Goal: Information Seeking & Learning: Learn about a topic

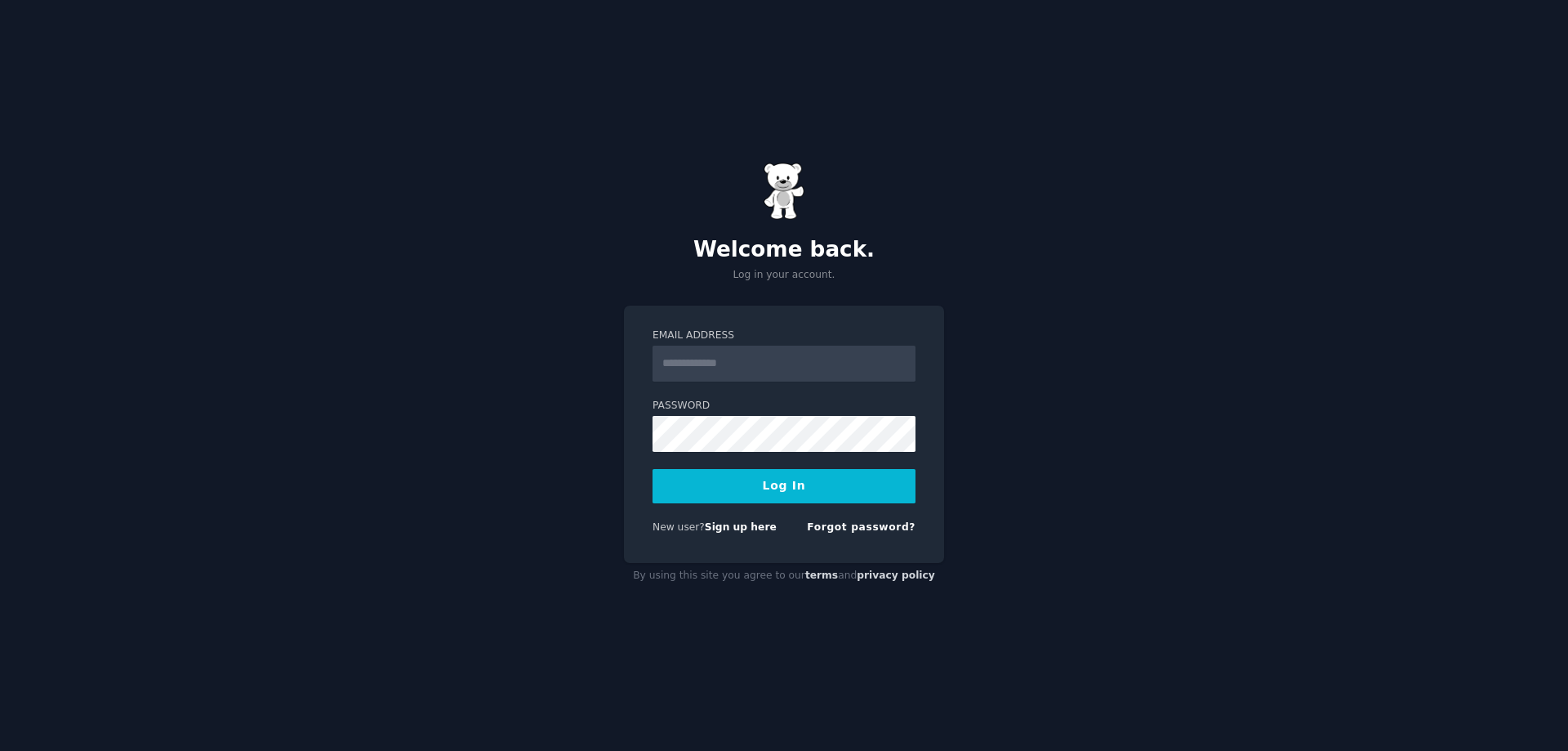
click at [690, 360] on input "Email Address" at bounding box center [784, 364] width 263 height 36
type input "**********"
click at [774, 480] on button "Log In" at bounding box center [784, 486] width 263 height 34
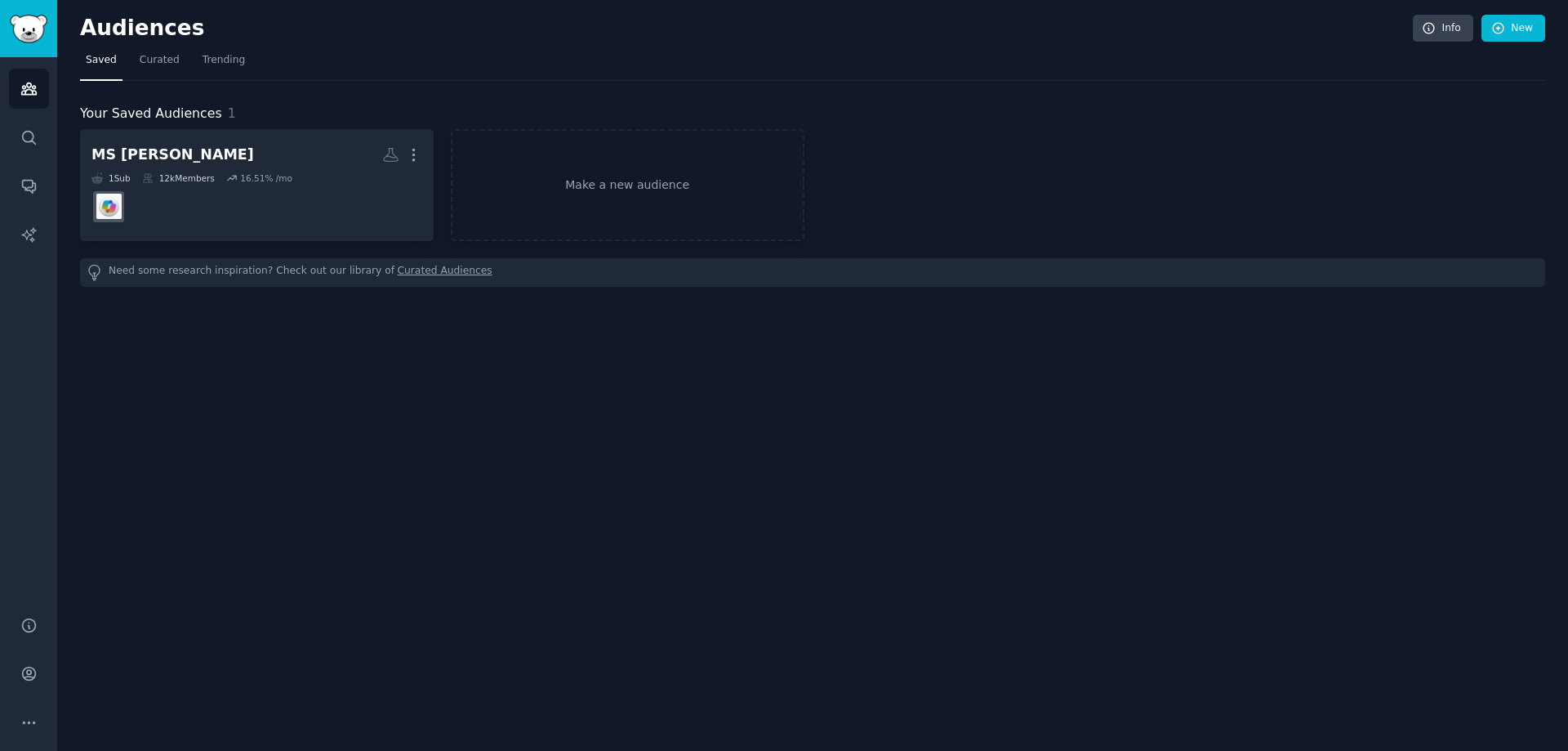
click at [400, 269] on link "Curated Audiences" at bounding box center [444, 273] width 95 height 17
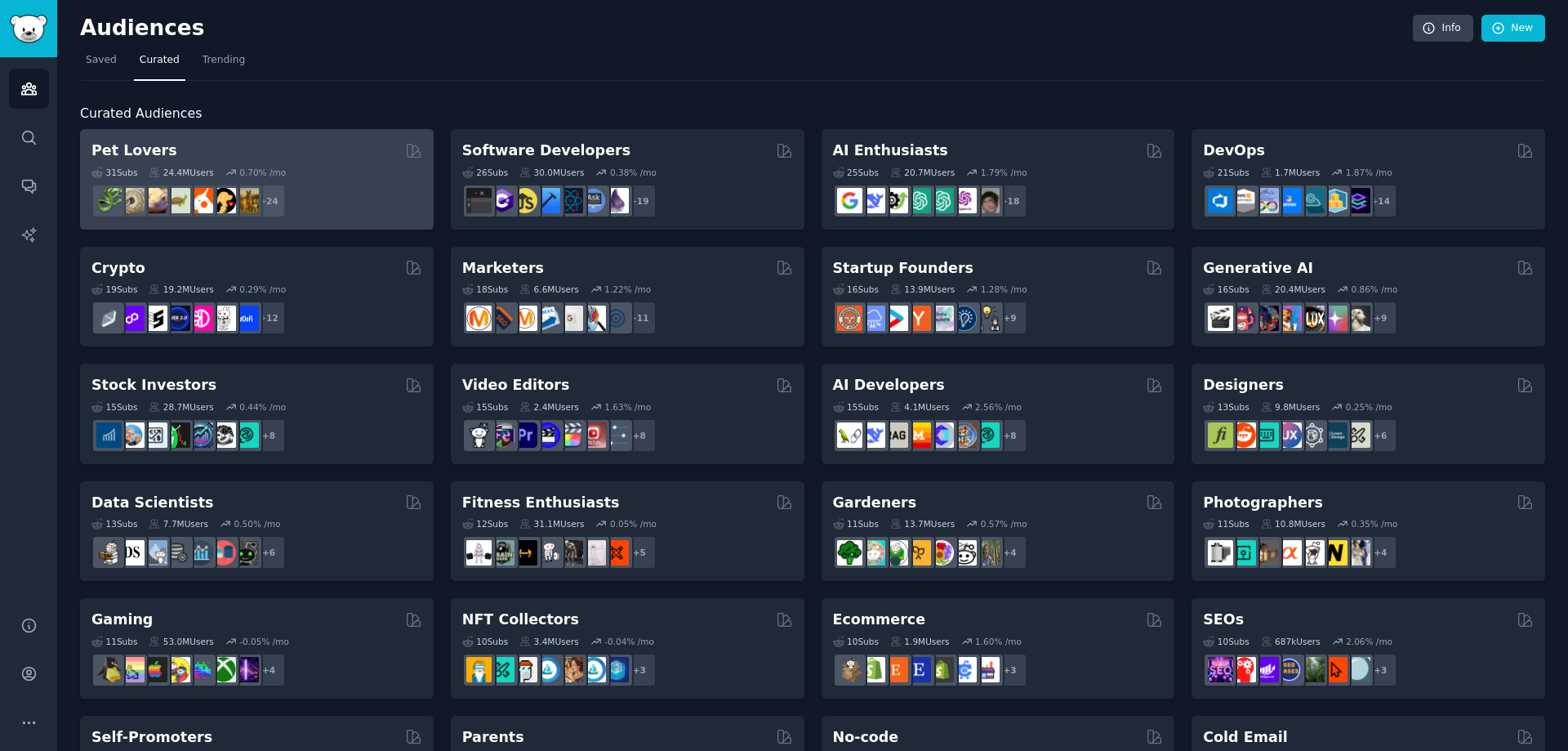
click at [129, 155] on h2 "Pet Lovers" at bounding box center [134, 151] width 85 height 20
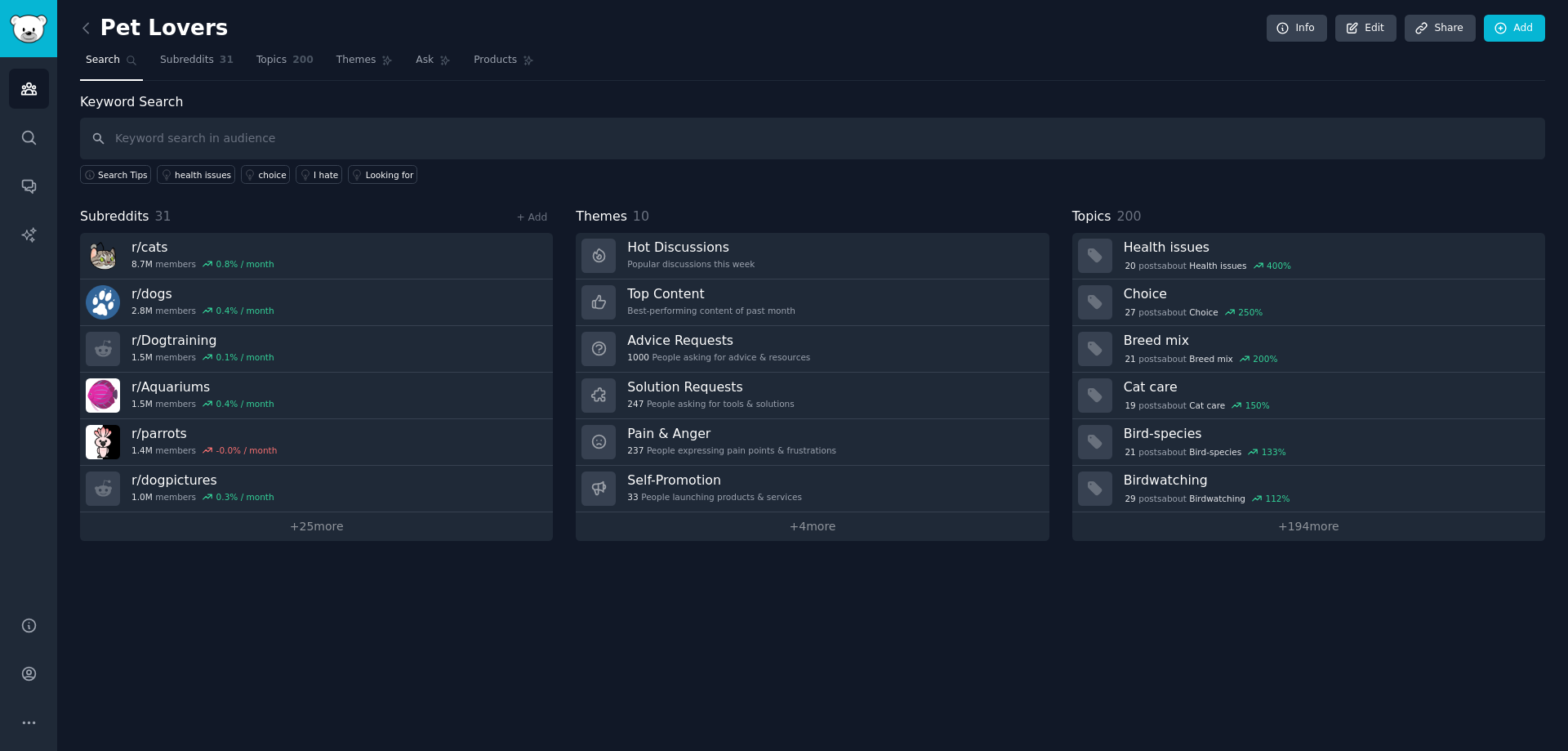
drag, startPoint x: 396, startPoint y: 537, endPoint x: 741, endPoint y: 621, distance: 355.1
click at [741, 621] on div "Pet Lovers Info Edit Share Add Search Subreddits 31 Topics 200 Themes Ask Produ…" at bounding box center [812, 376] width 1511 height 751
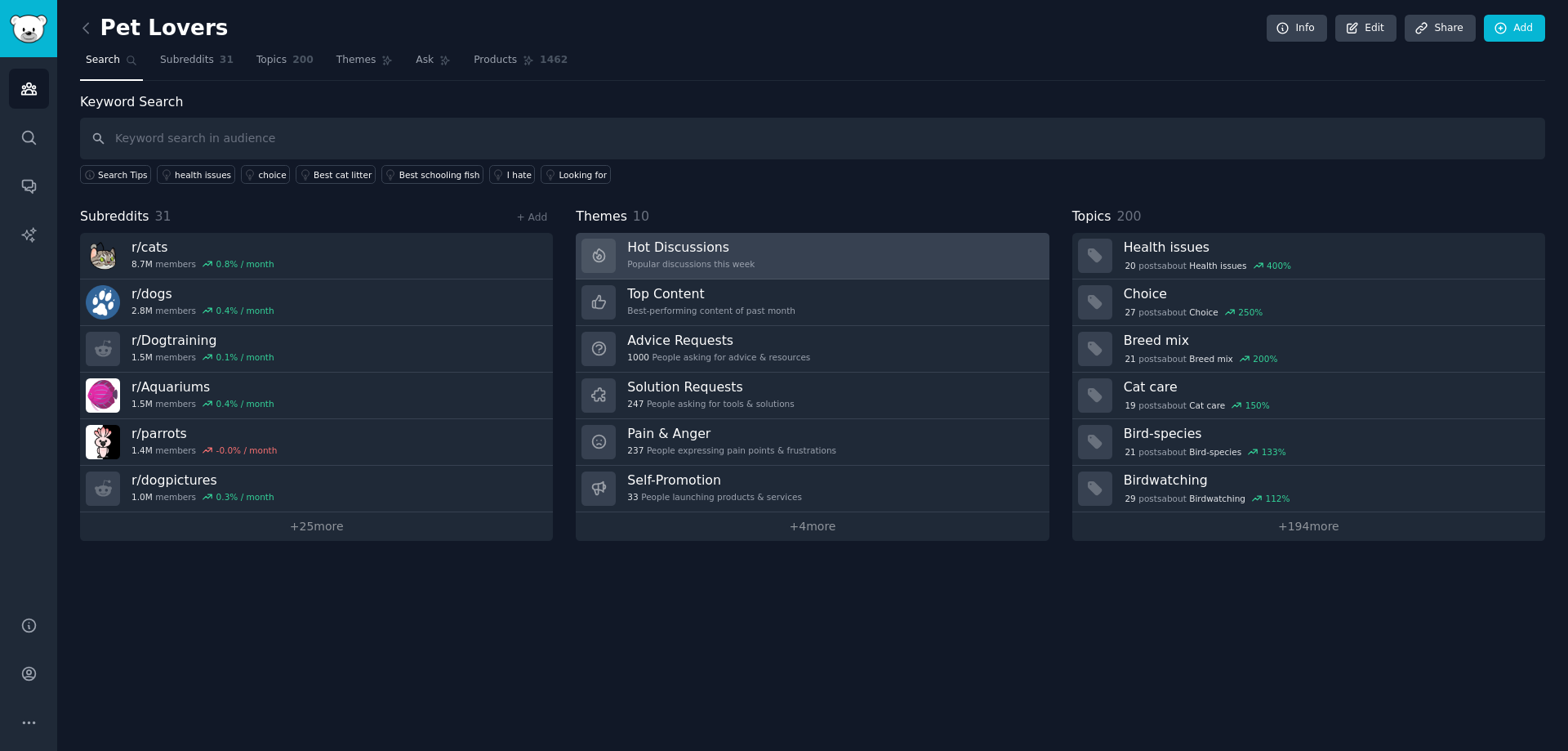
click at [673, 249] on h3 "Hot Discussions" at bounding box center [691, 247] width 128 height 17
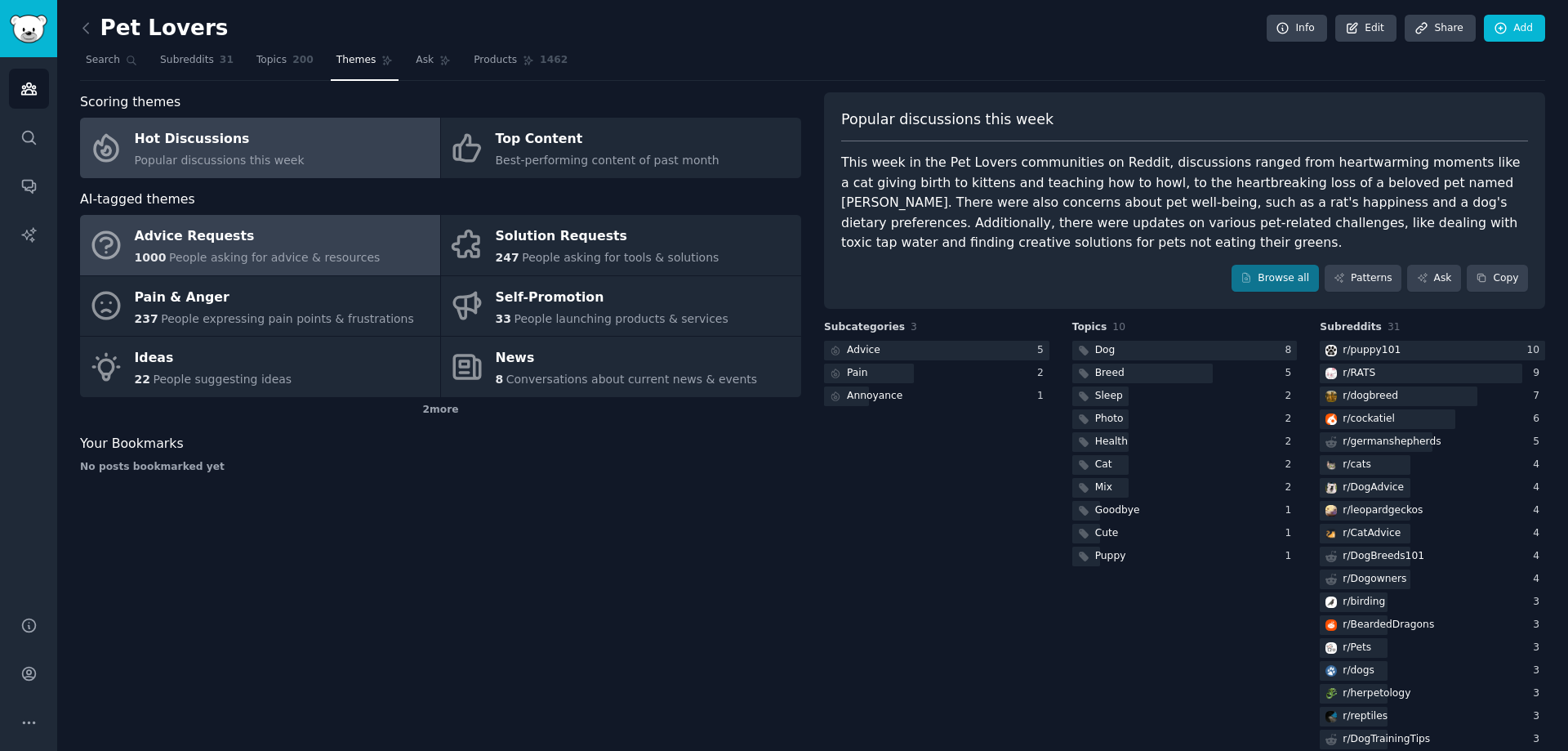
click at [206, 237] on div "Advice Requests" at bounding box center [258, 237] width 246 height 26
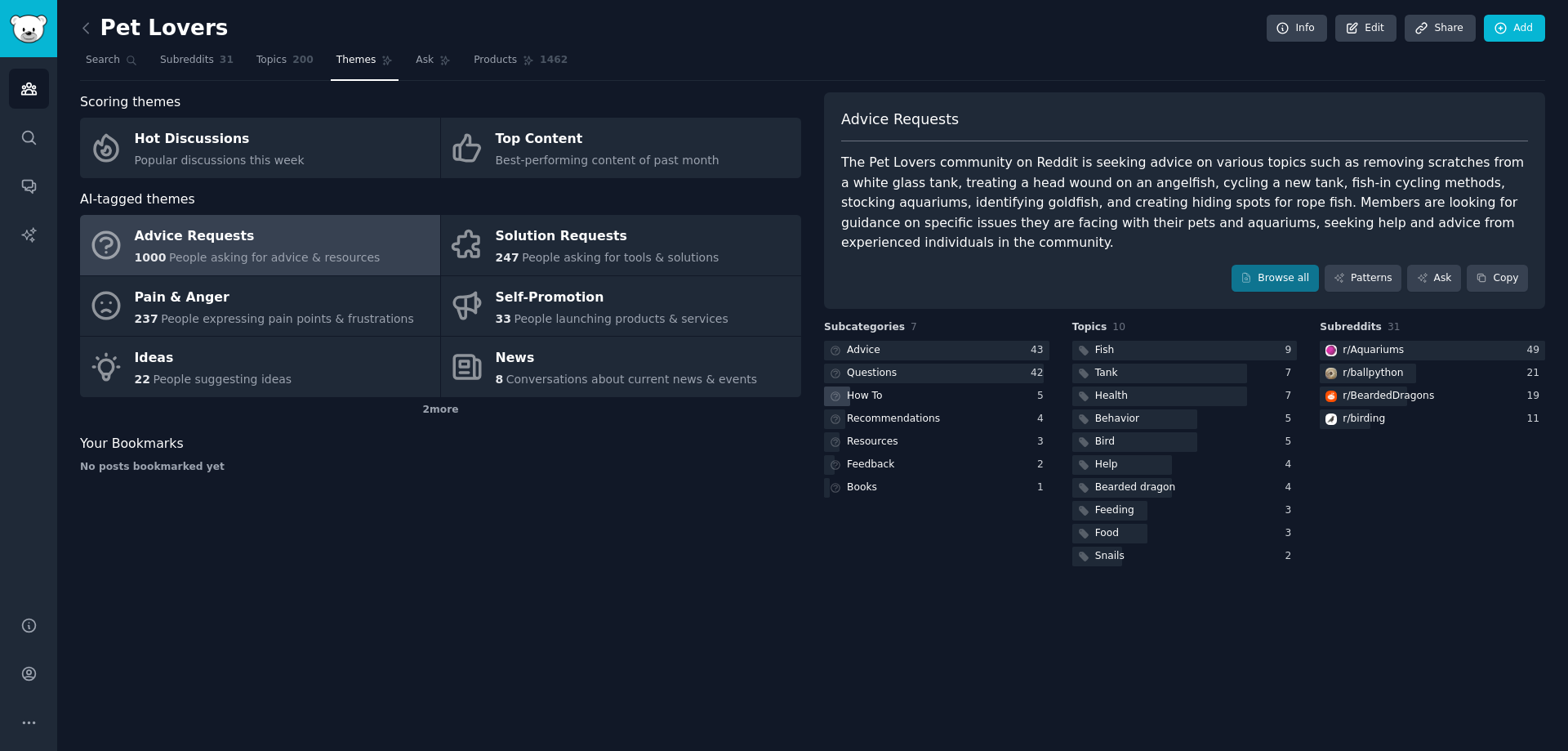
click at [847, 389] on div "How To" at bounding box center [864, 397] width 36 height 15
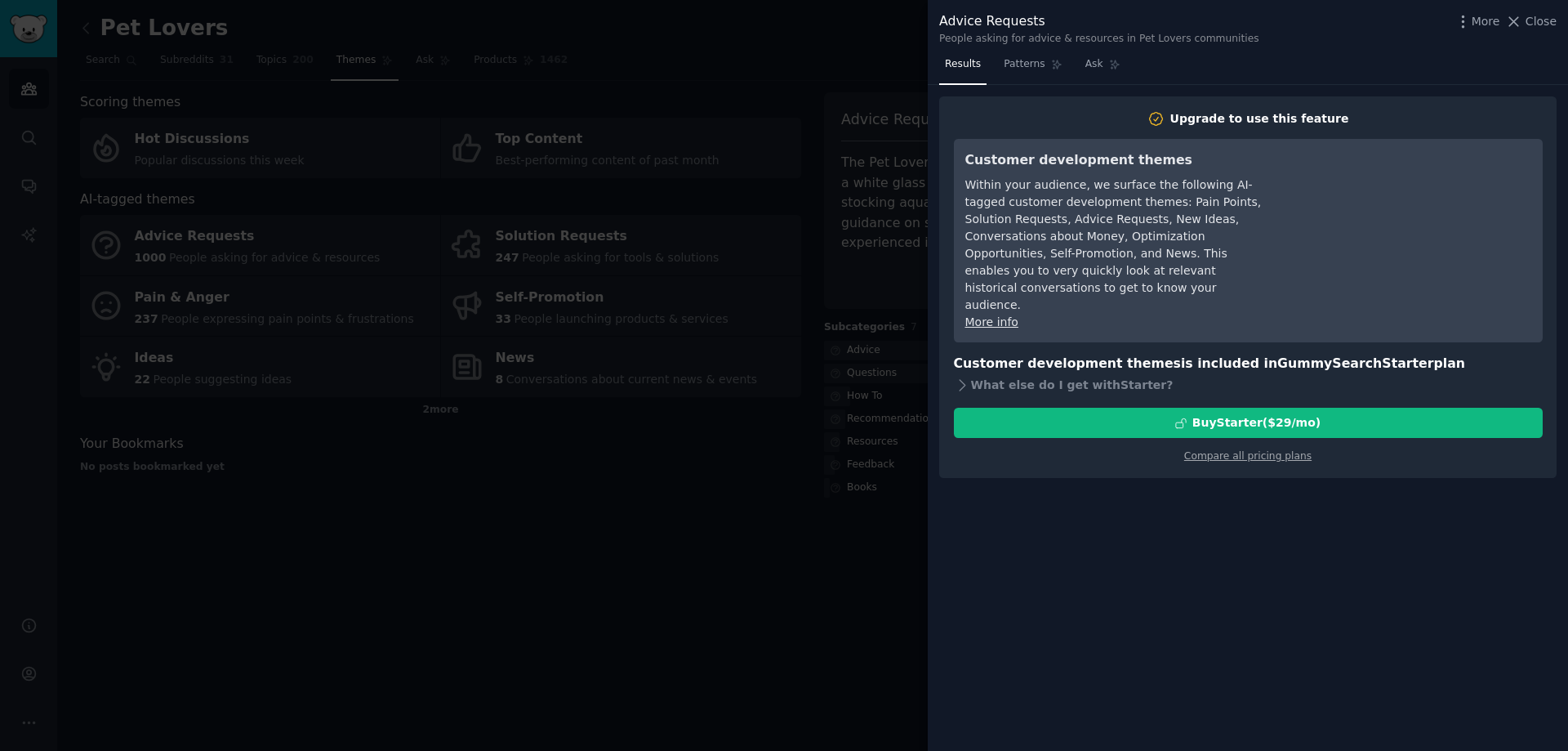
click at [443, 514] on div at bounding box center [784, 376] width 1568 height 751
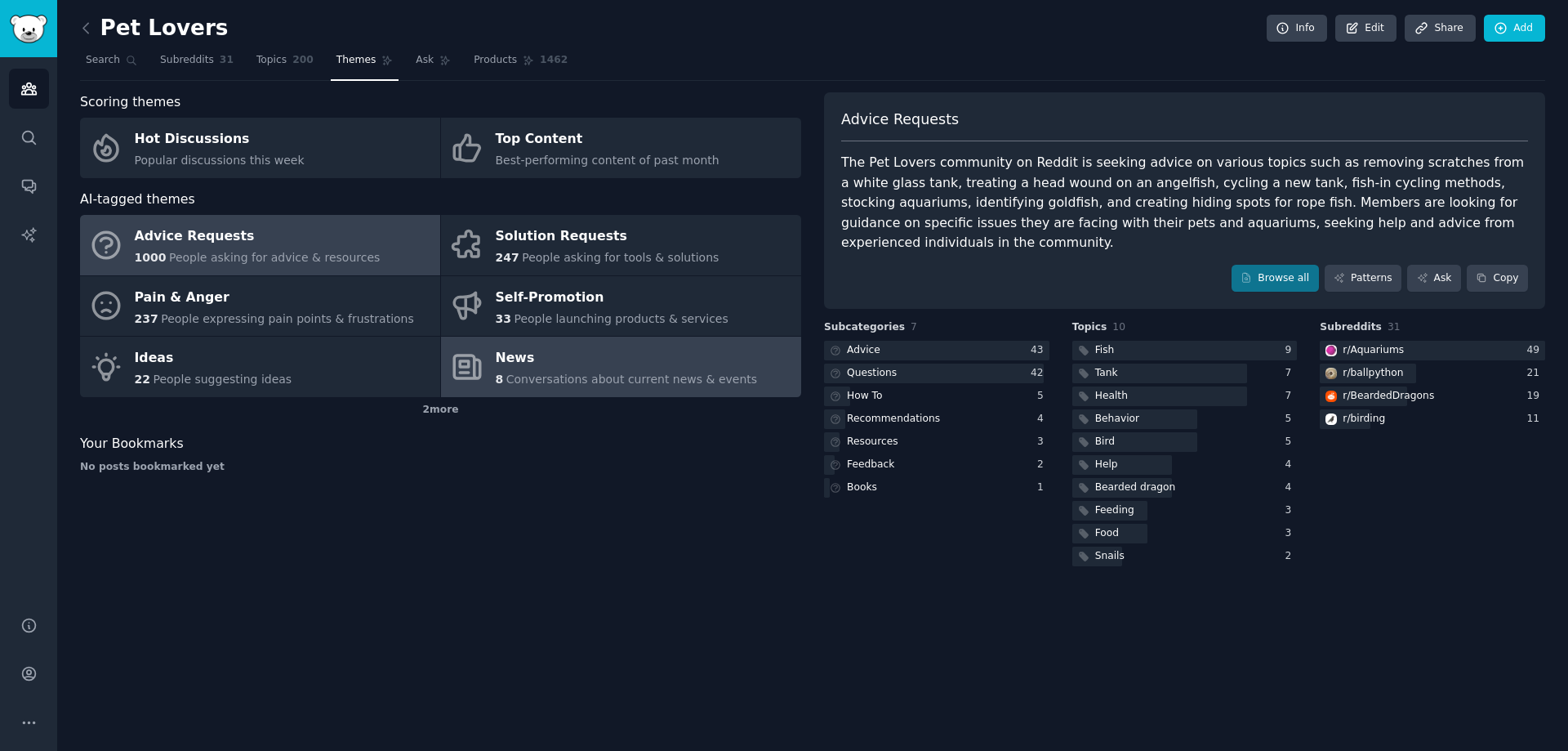
drag, startPoint x: 529, startPoint y: 452, endPoint x: 500, endPoint y: 358, distance: 98.4
click at [500, 358] on div "News" at bounding box center [627, 359] width 262 height 26
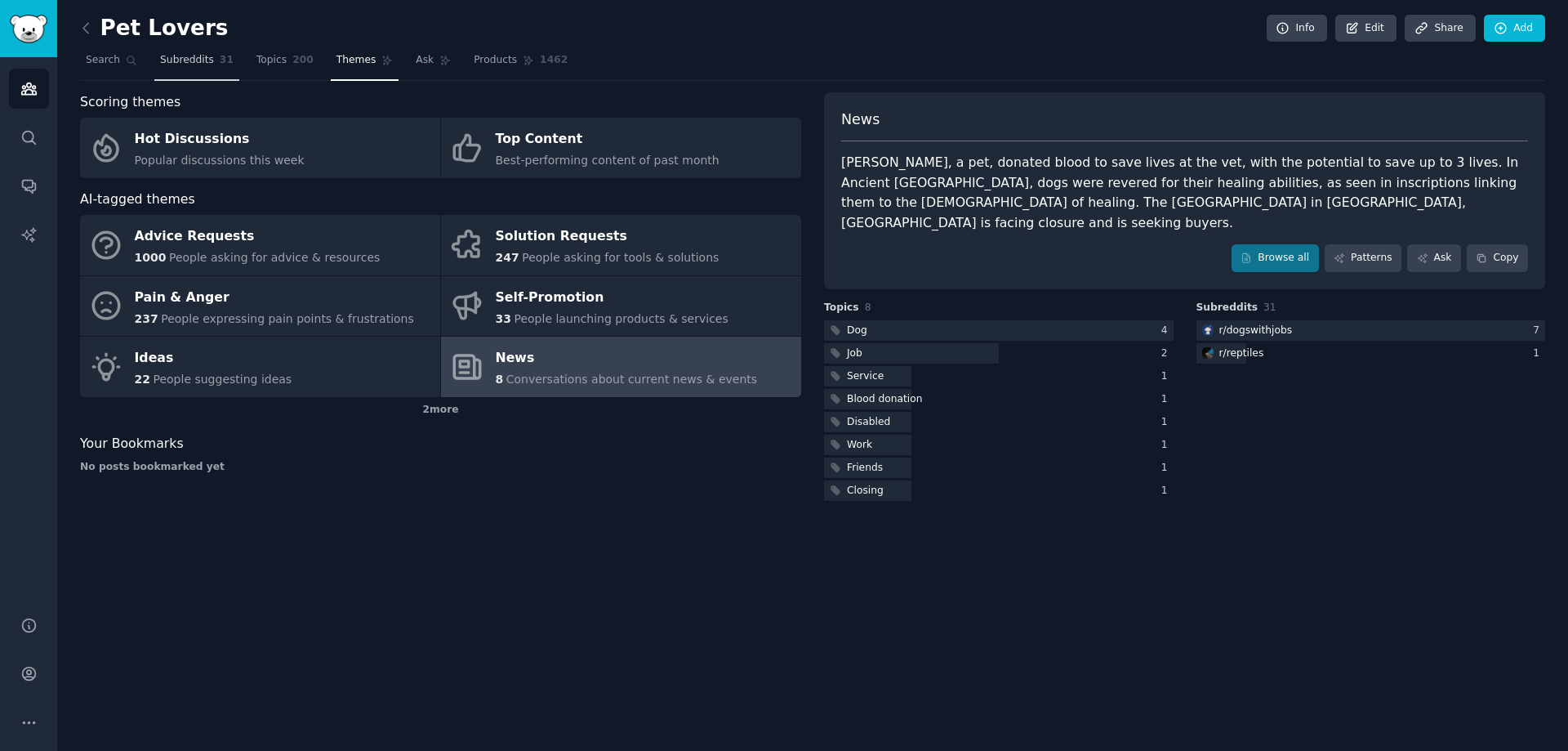
click at [176, 65] on span "Subreddits" at bounding box center [186, 61] width 54 height 15
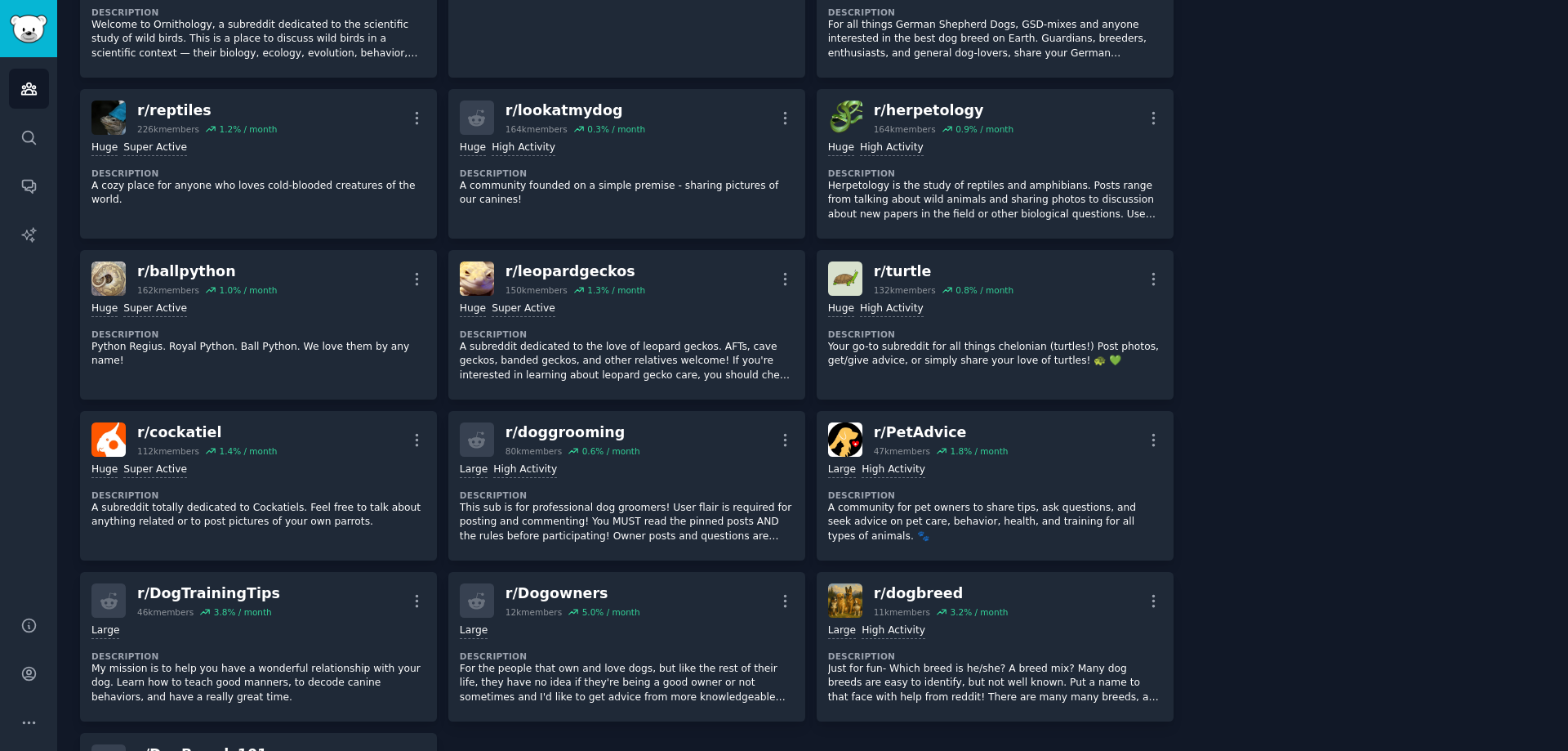
scroll to position [954, 0]
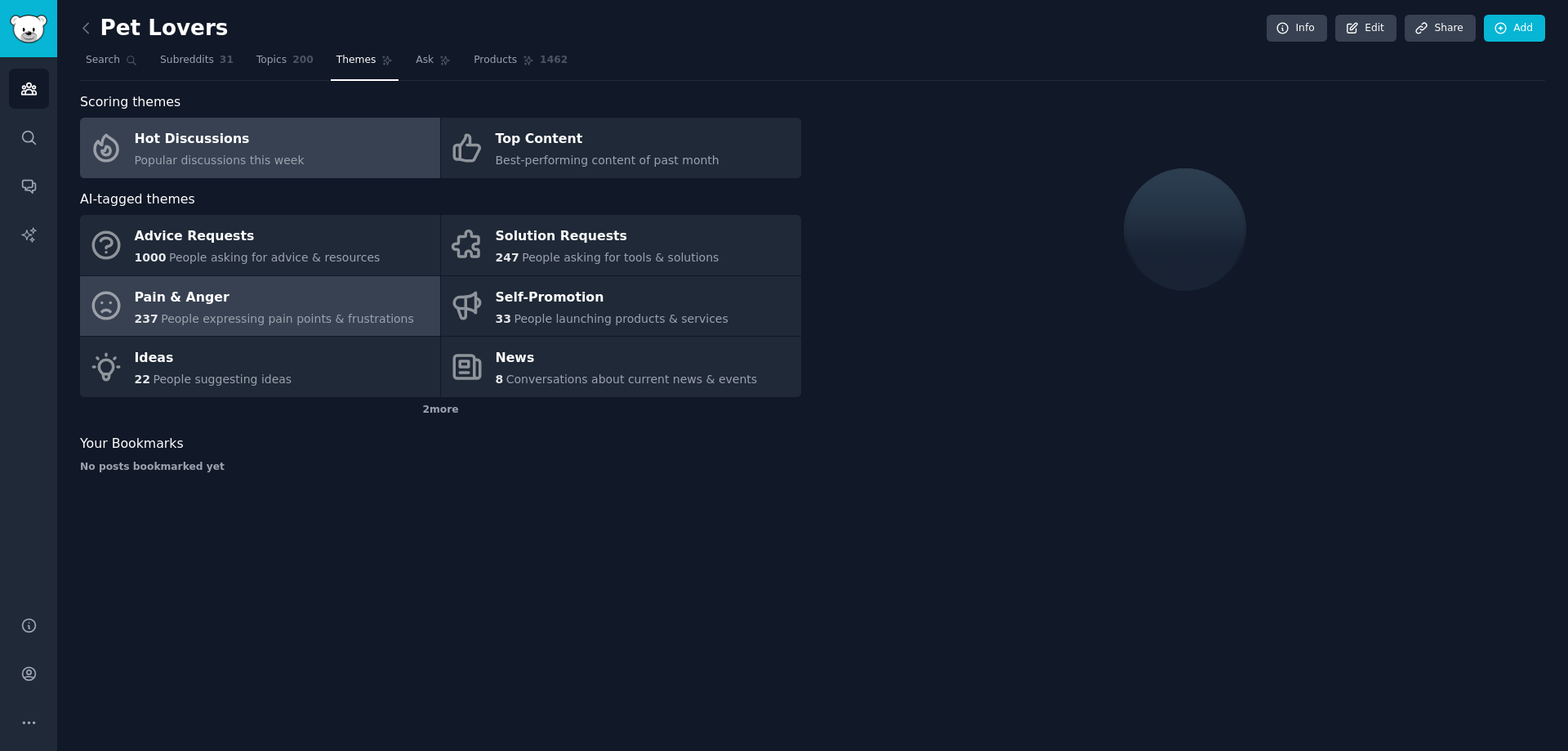
click at [167, 297] on div "Pain & Anger" at bounding box center [274, 297] width 279 height 26
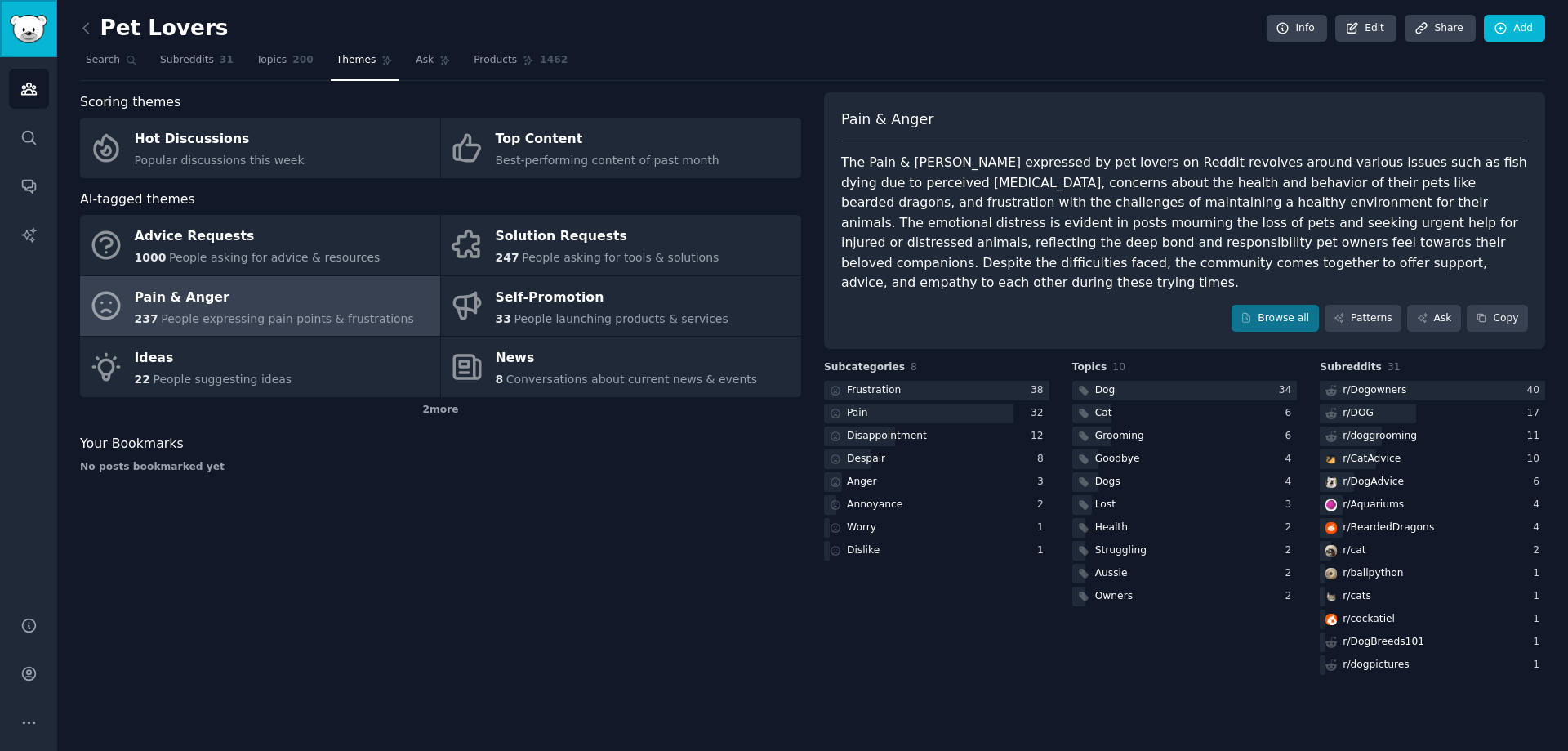
click at [24, 25] on img "Sidebar" at bounding box center [28, 28] width 38 height 28
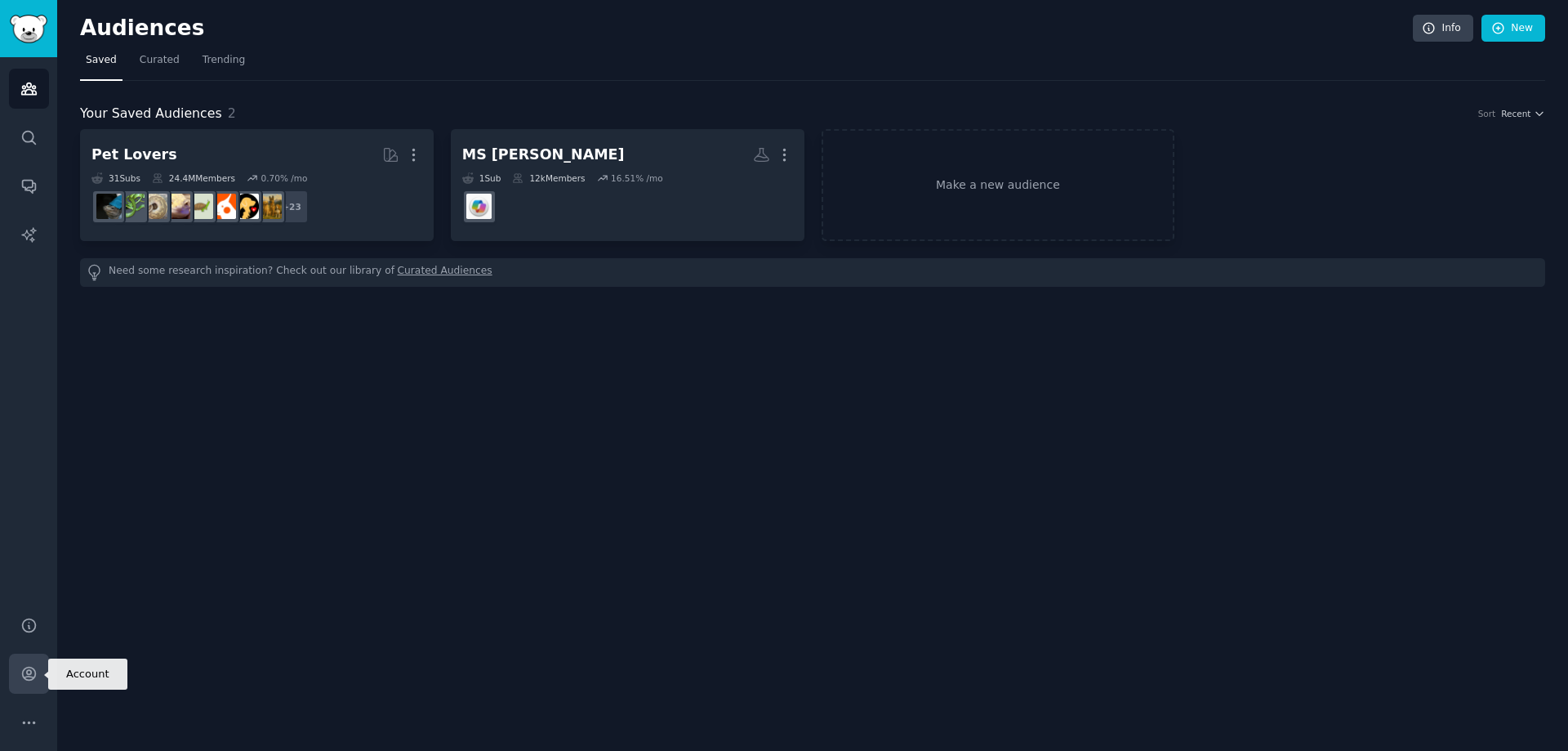
click at [30, 668] on icon "Sidebar" at bounding box center [28, 674] width 17 height 17
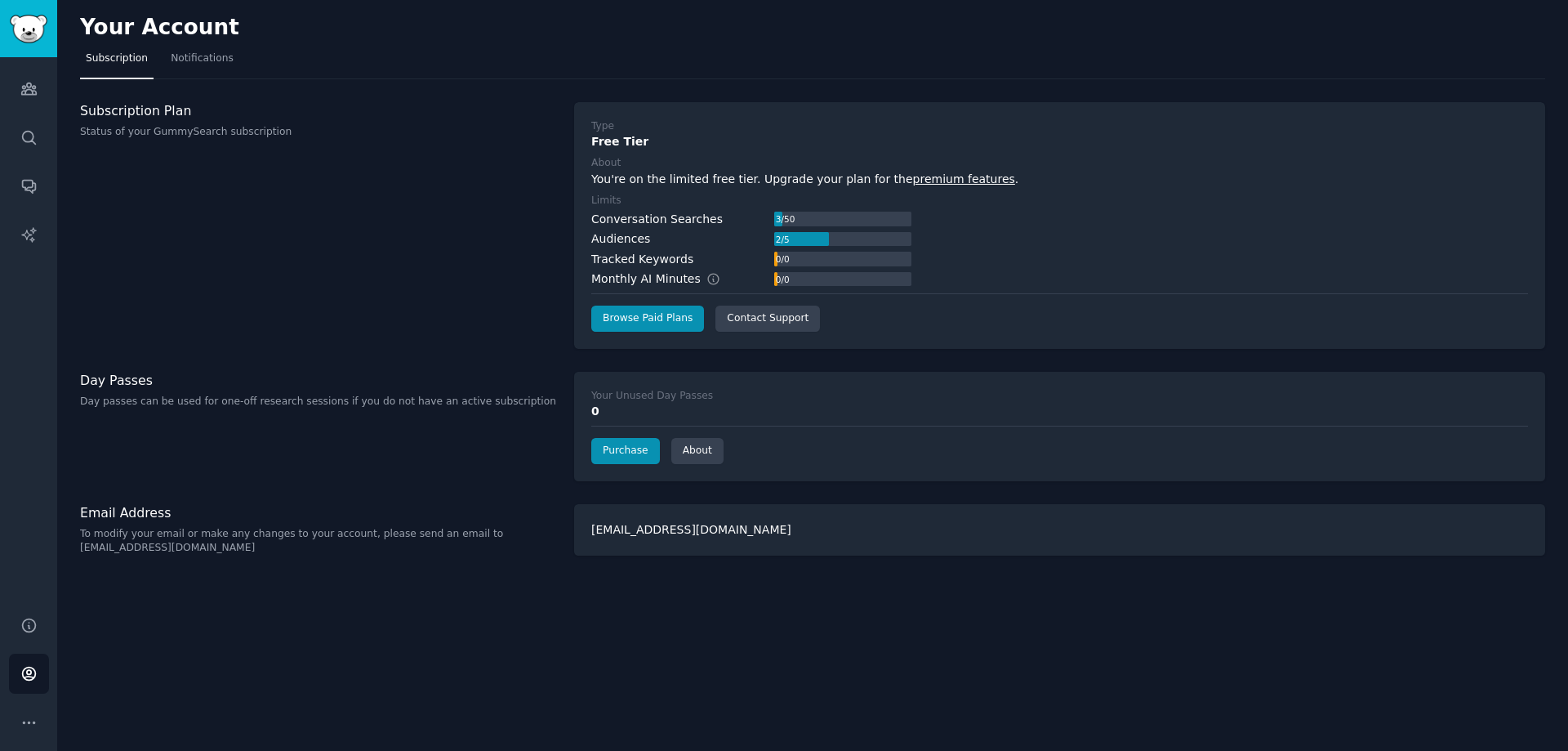
drag, startPoint x: 539, startPoint y: 577, endPoint x: 164, endPoint y: 636, distance: 379.6
click at [35, 723] on icon "Sidebar" at bounding box center [28, 723] width 17 height 17
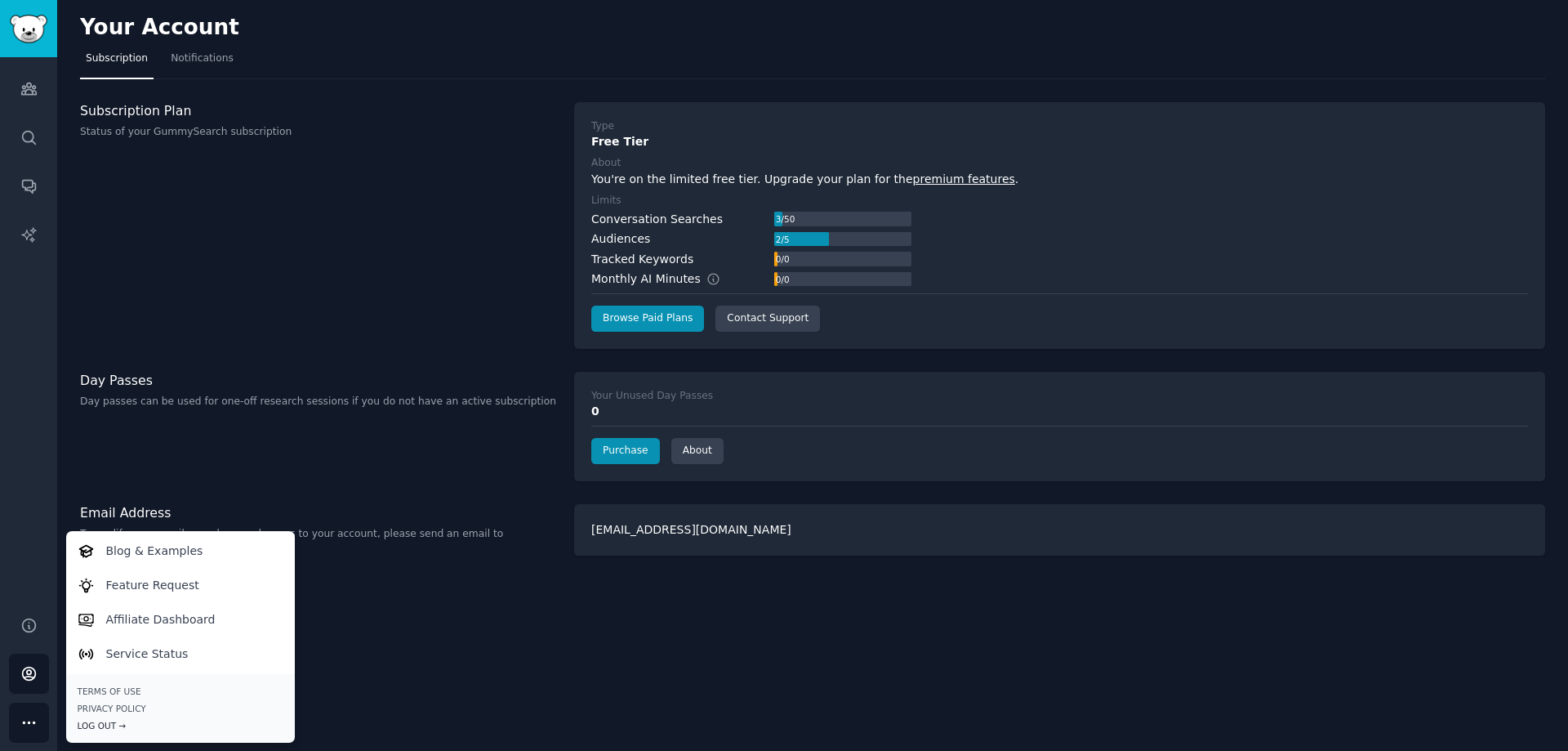
click at [95, 720] on div "Log Out →" at bounding box center [181, 725] width 206 height 11
